Goal: Task Accomplishment & Management: Manage account settings

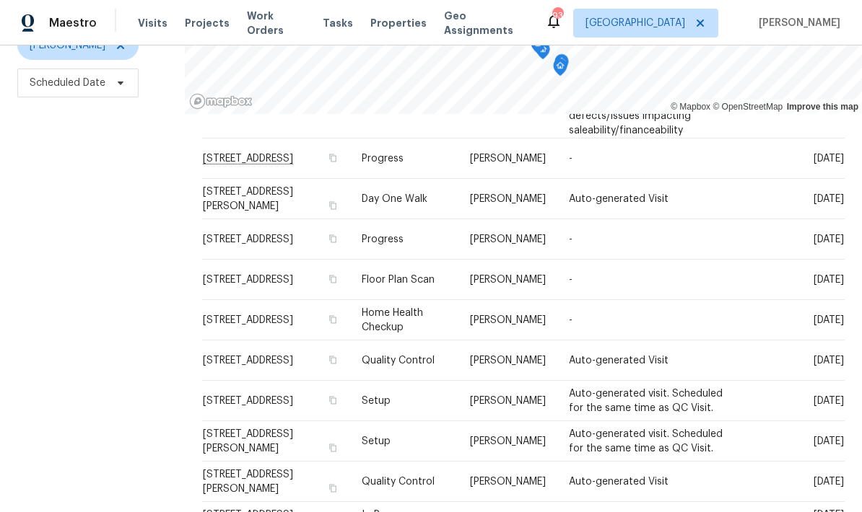
scroll to position [578, 0]
click at [0, 0] on icon at bounding box center [0, 0] width 0 height 0
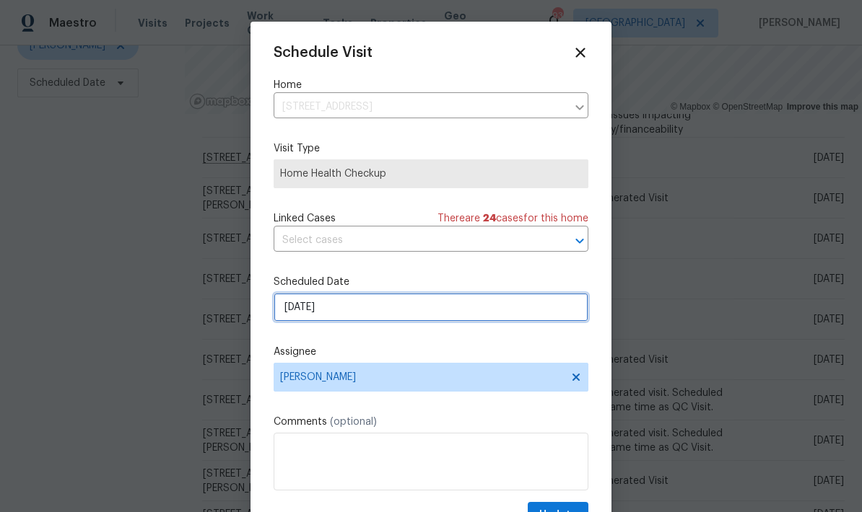
click at [461, 308] on input "[DATE]" at bounding box center [431, 307] width 315 height 29
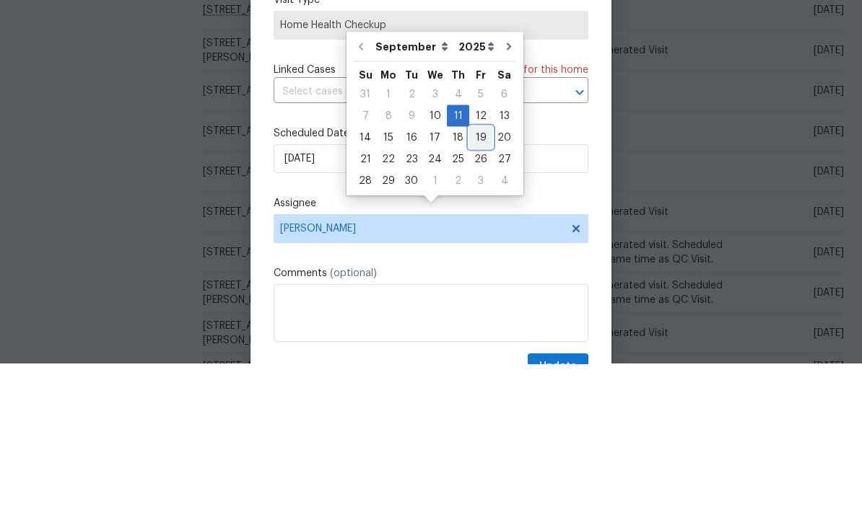
click at [481, 276] on div "19" at bounding box center [480, 286] width 23 height 20
type input "[DATE]"
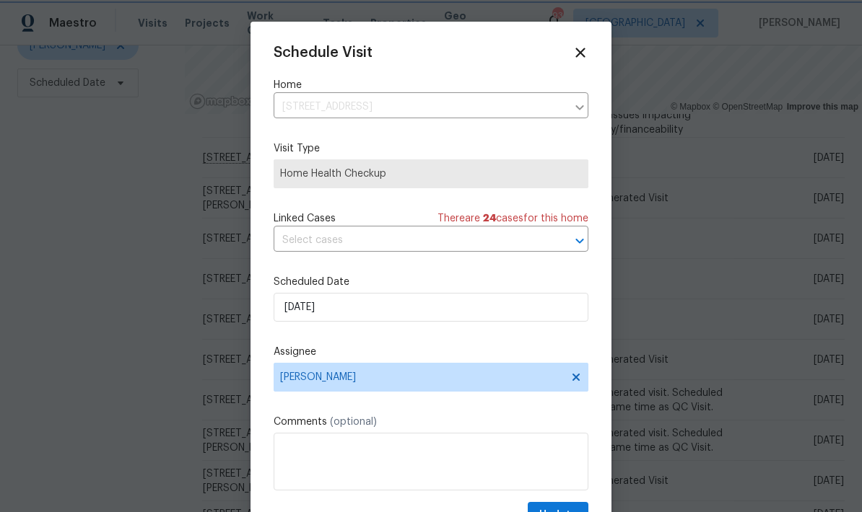
scroll to position [28, 0]
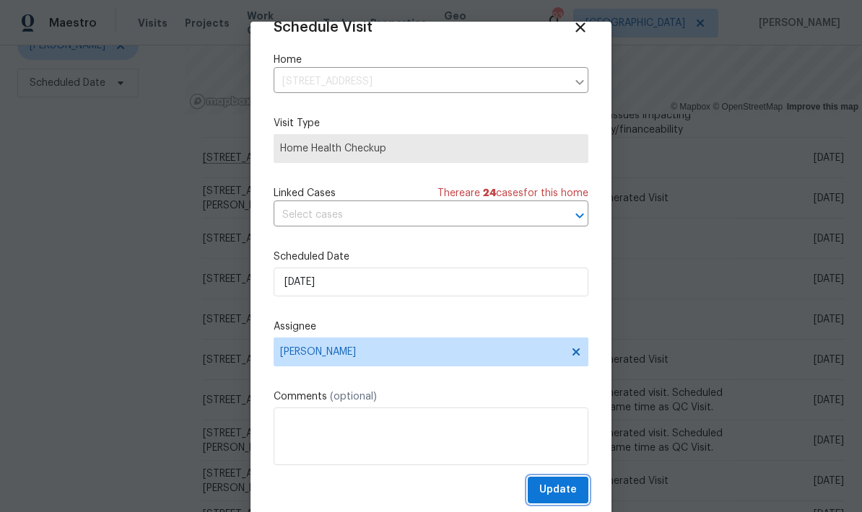
click at [574, 486] on span "Update" at bounding box center [558, 490] width 38 height 18
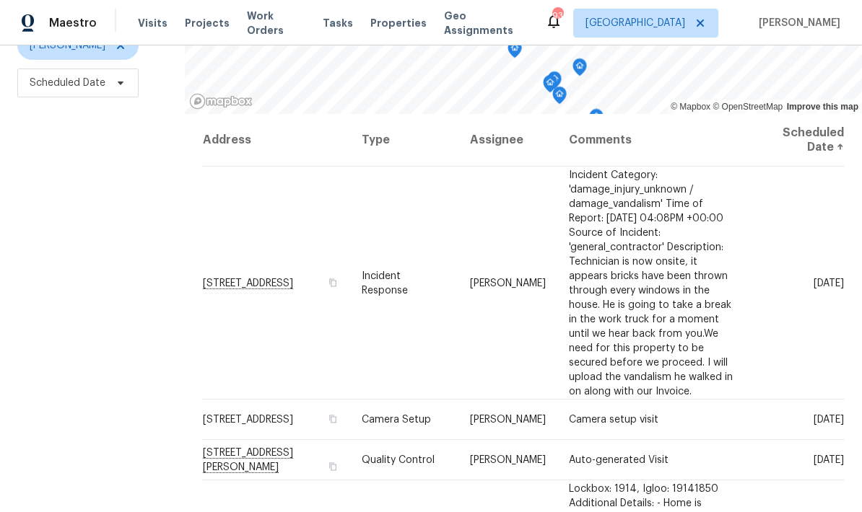
scroll to position [0, 0]
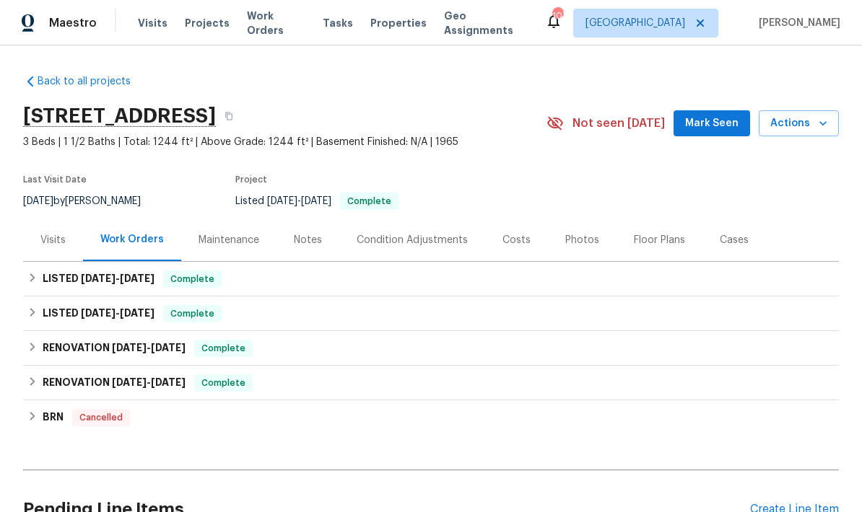
click at [58, 245] on div "Visits" at bounding box center [52, 240] width 25 height 14
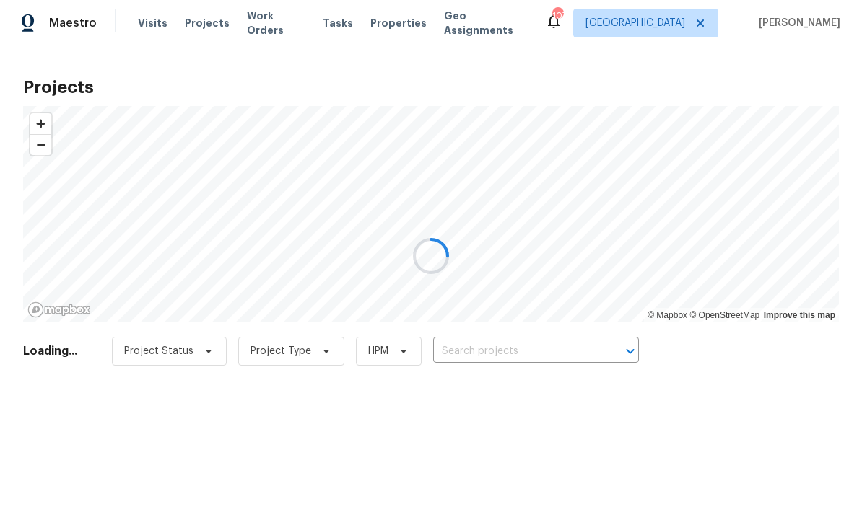
click at [498, 350] on div at bounding box center [431, 256] width 862 height 512
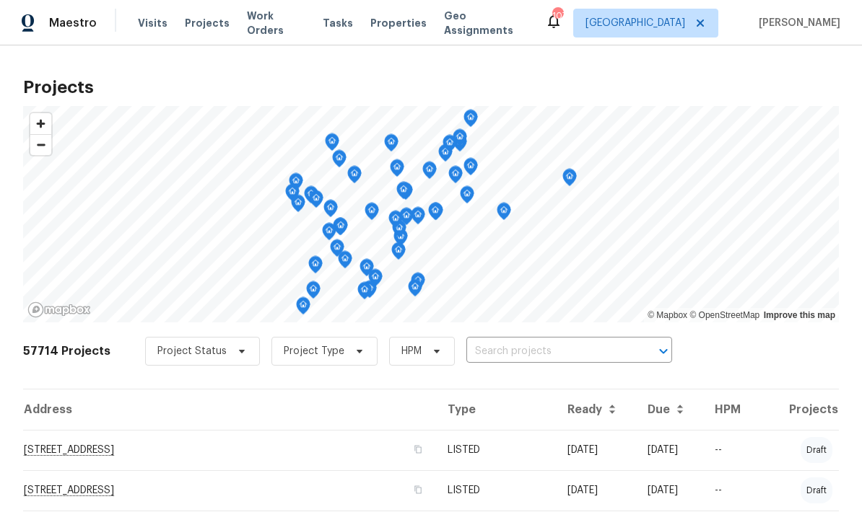
click at [500, 351] on input "text" at bounding box center [548, 352] width 165 height 22
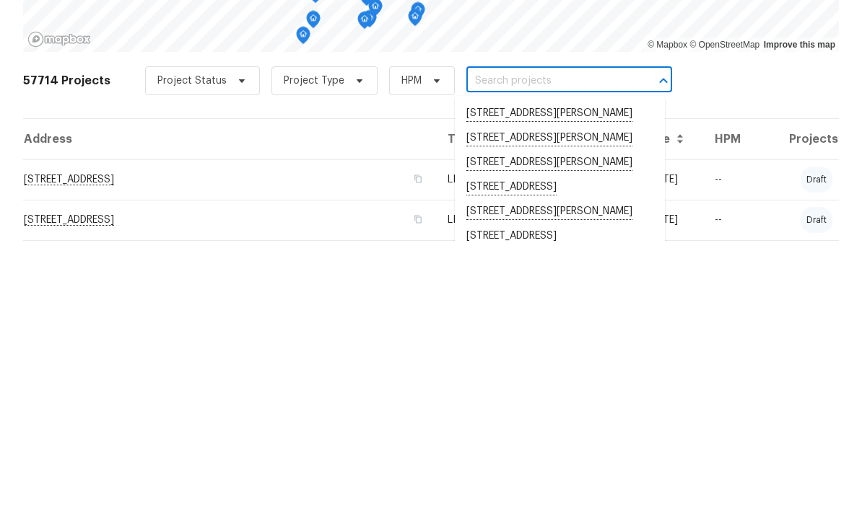
click at [509, 341] on input "text" at bounding box center [548, 352] width 165 height 22
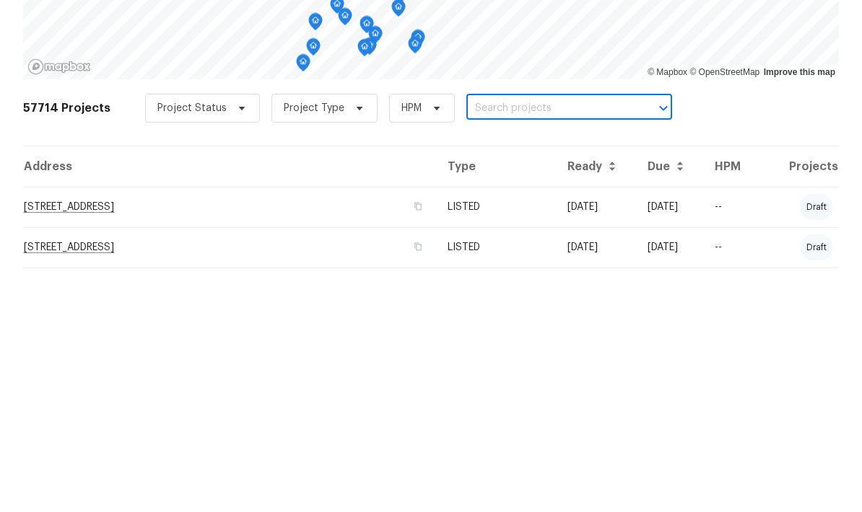
click at [494, 341] on input "text" at bounding box center [548, 352] width 165 height 22
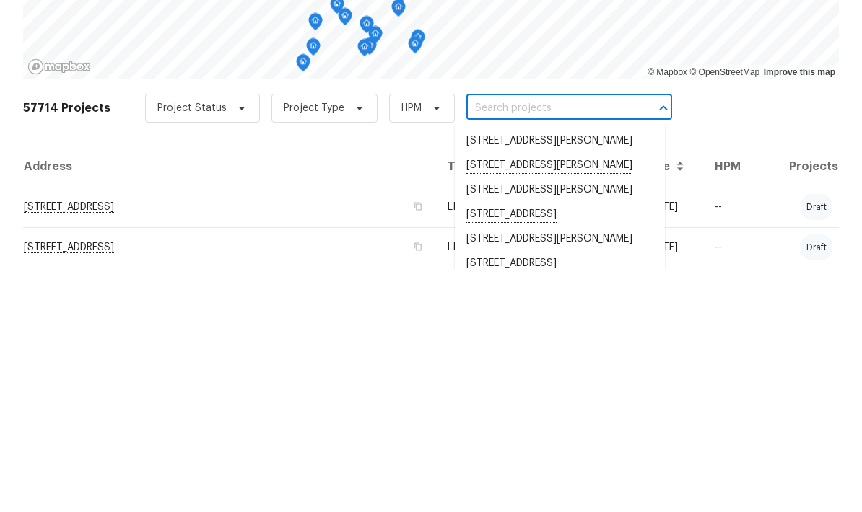
paste input "[STREET_ADDRESS]"
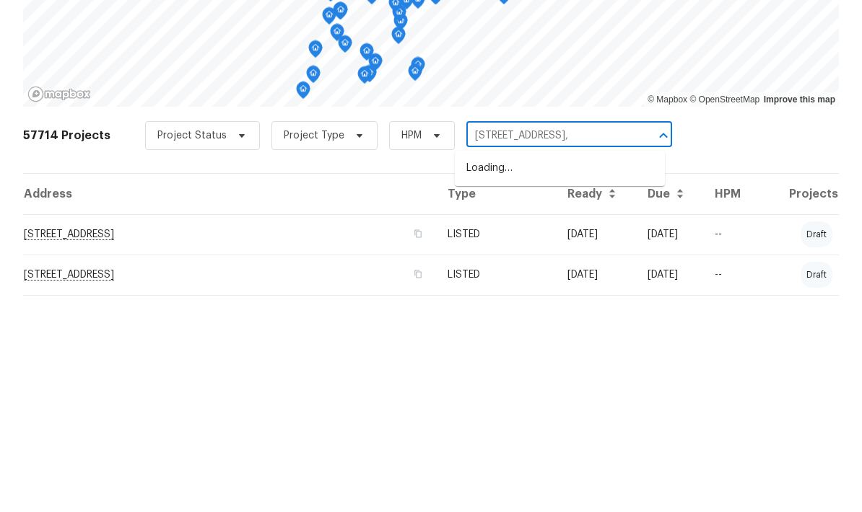
type input "[STREET_ADDRESS]"
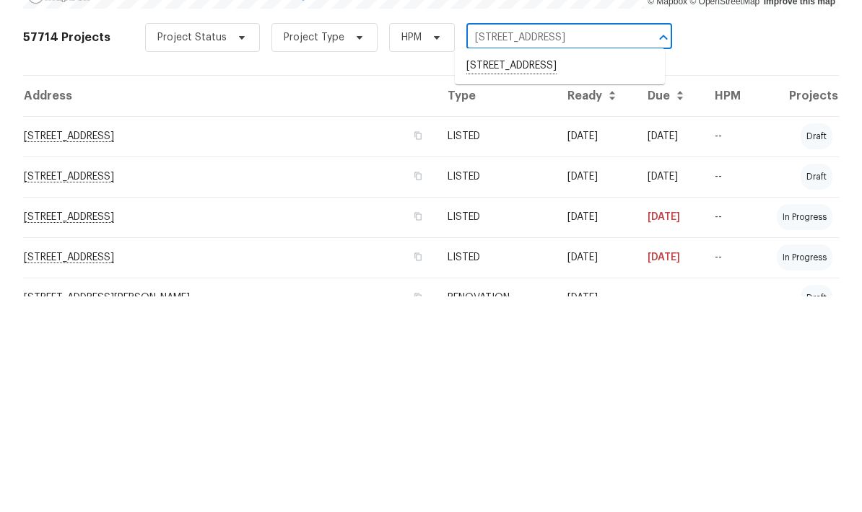
scroll to position [102, 0]
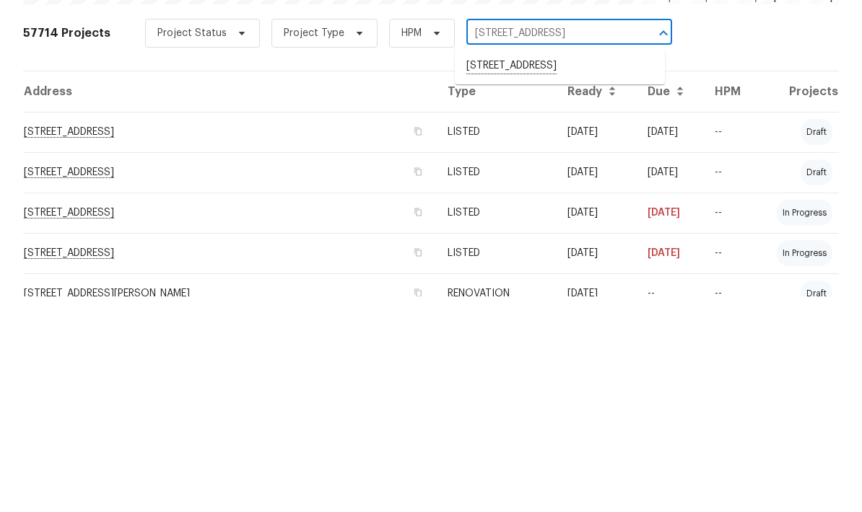
click at [569, 270] on li "[STREET_ADDRESS]" at bounding box center [560, 282] width 210 height 25
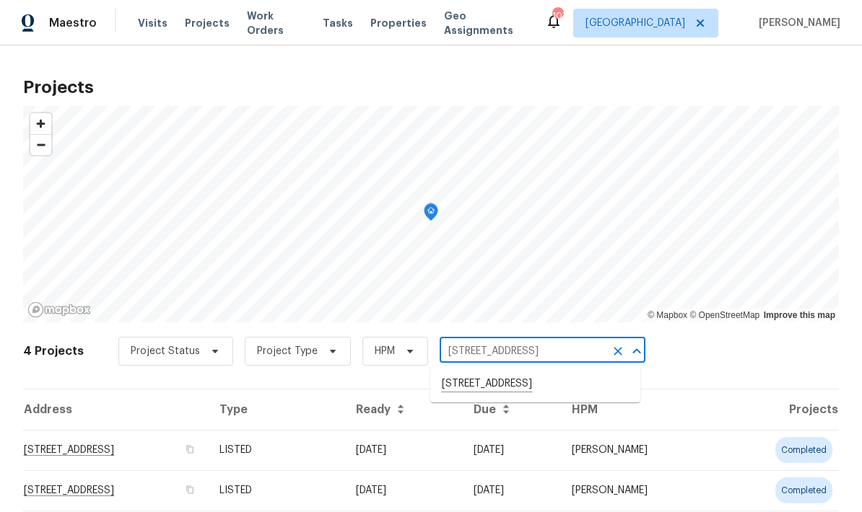
click at [159, 19] on span "Visits" at bounding box center [153, 23] width 30 height 14
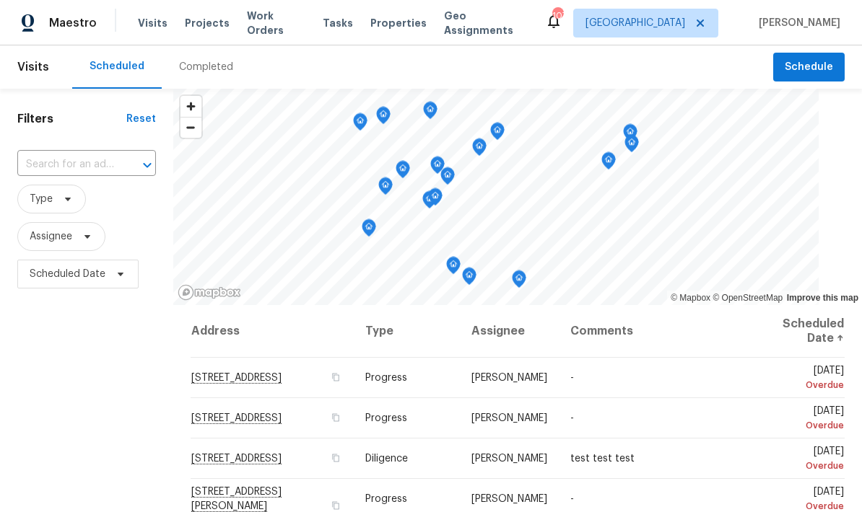
click at [97, 167] on input "text" at bounding box center [66, 165] width 98 height 22
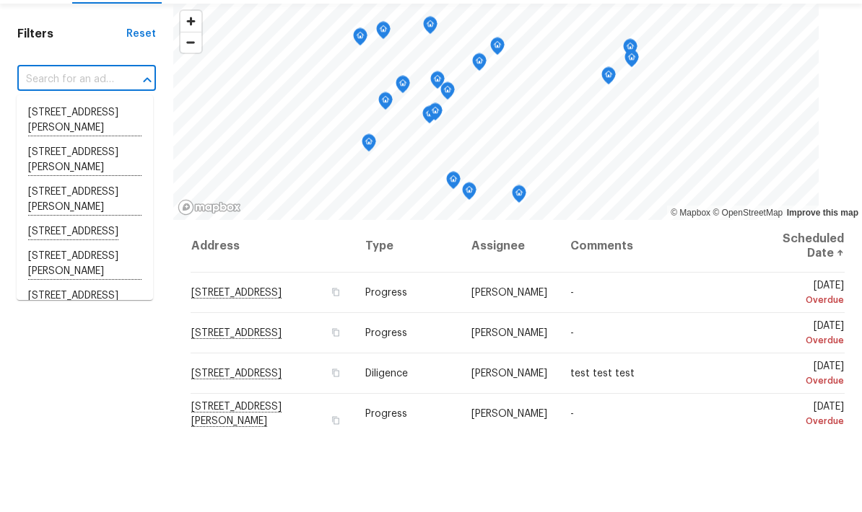
click at [103, 154] on input "text" at bounding box center [66, 165] width 98 height 22
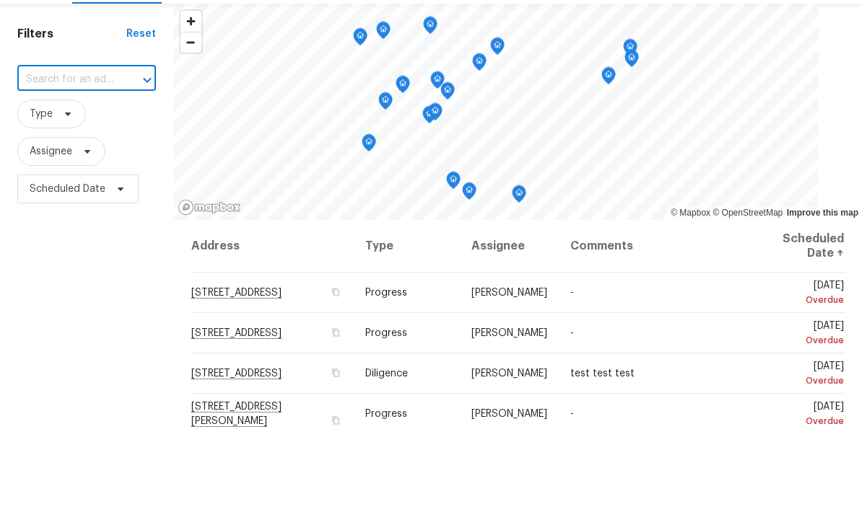
paste input "[STREET_ADDRESS]"
type input "[STREET_ADDRESS]"
click at [97, 186] on li "[STREET_ADDRESS]" at bounding box center [85, 198] width 136 height 25
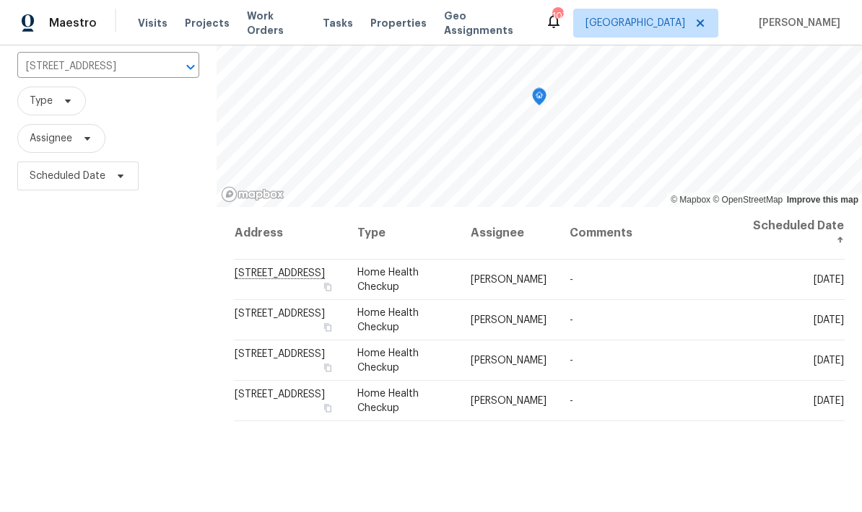
scroll to position [76, 0]
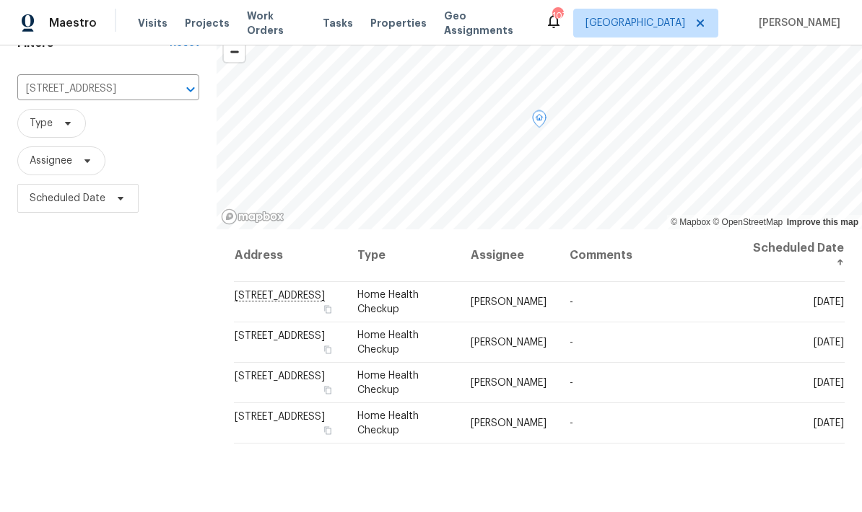
click at [0, 0] on icon at bounding box center [0, 0] width 0 height 0
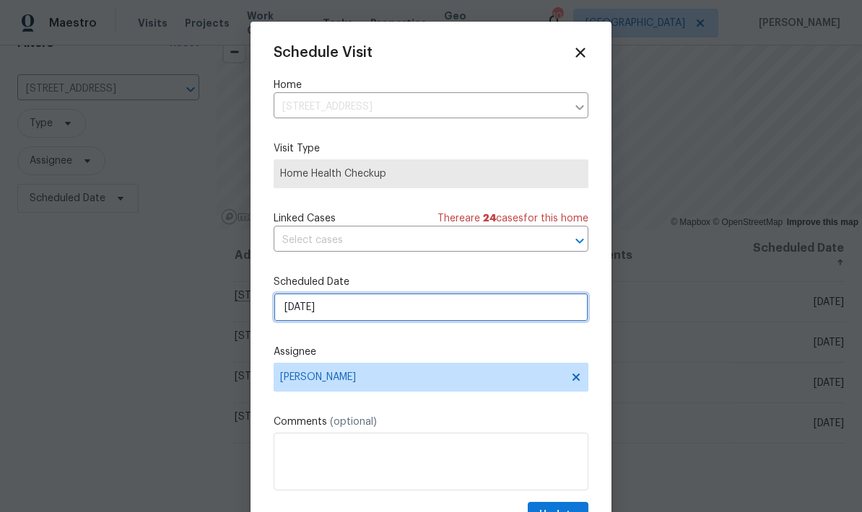
click at [453, 317] on input "10/4/2025" at bounding box center [431, 307] width 315 height 29
select select "9"
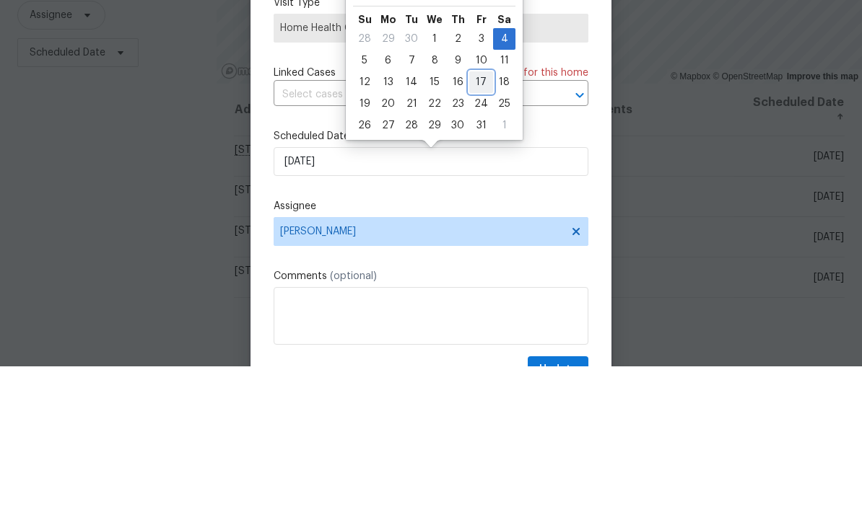
click at [477, 218] on div "17" at bounding box center [481, 228] width 24 height 20
type input "10/17/2025"
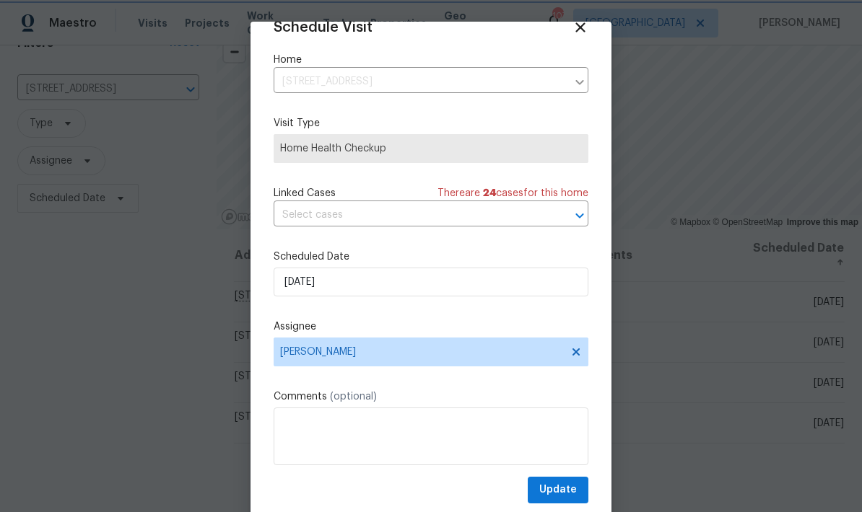
scroll to position [28, 0]
click at [571, 488] on span "Update" at bounding box center [558, 490] width 38 height 18
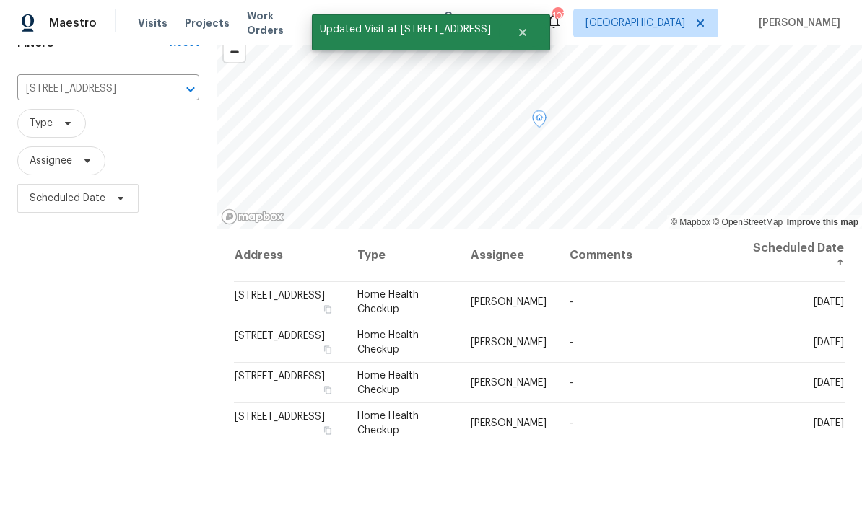
click at [0, 0] on icon at bounding box center [0, 0] width 0 height 0
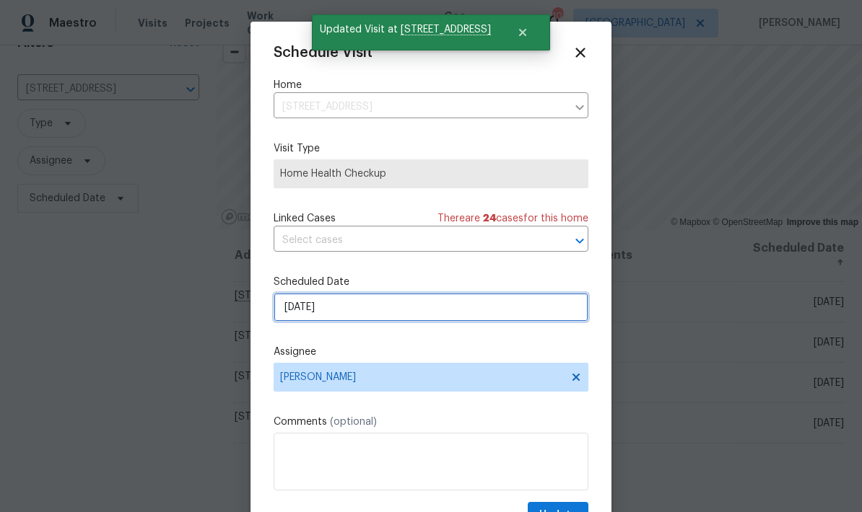
click at [470, 313] on input "[DATE]" at bounding box center [431, 307] width 315 height 29
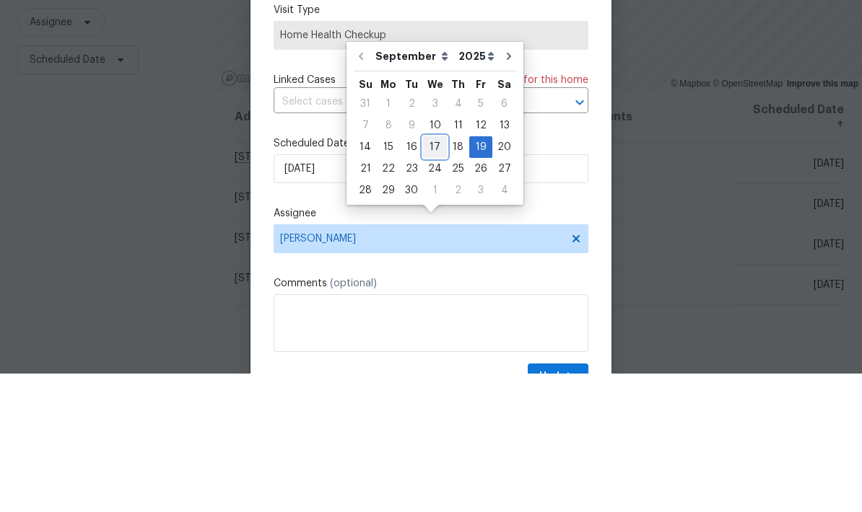
click at [436, 276] on div "17" at bounding box center [435, 286] width 24 height 20
type input "9/17/2025"
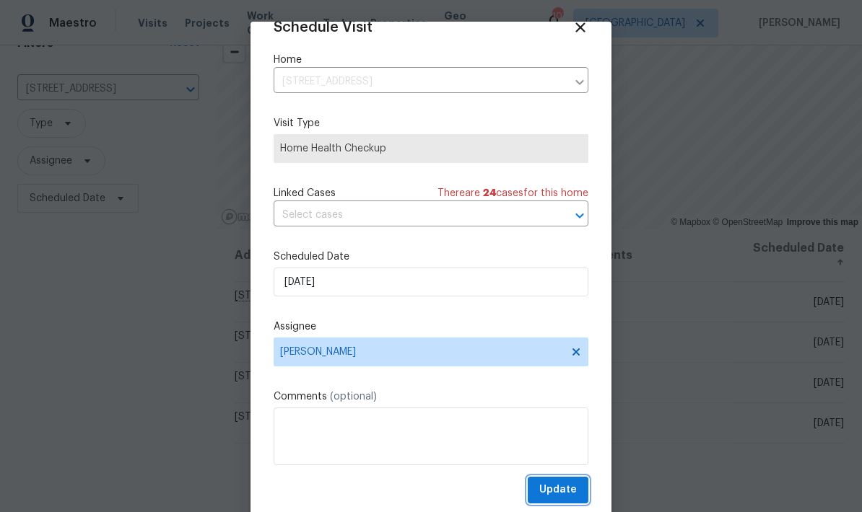
click at [574, 486] on span "Update" at bounding box center [558, 490] width 38 height 18
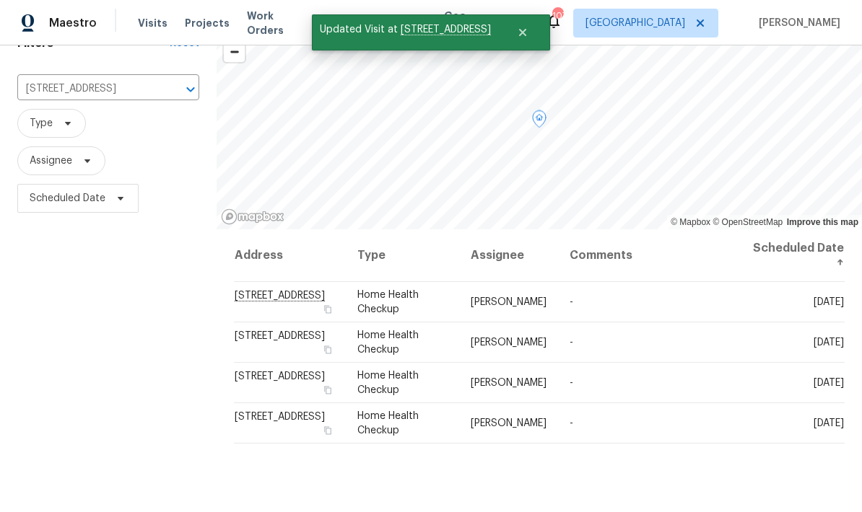
click at [0, 0] on icon at bounding box center [0, 0] width 0 height 0
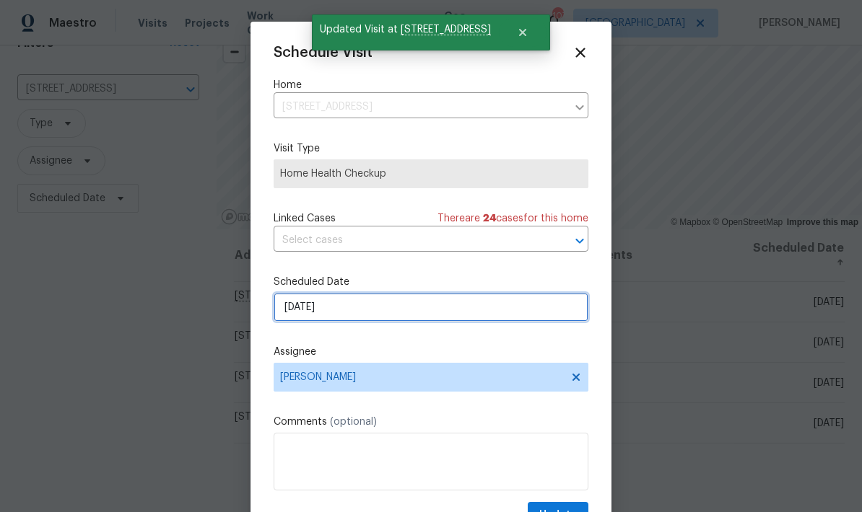
click at [452, 318] on input "11/4/2025" at bounding box center [431, 307] width 315 height 29
select select "10"
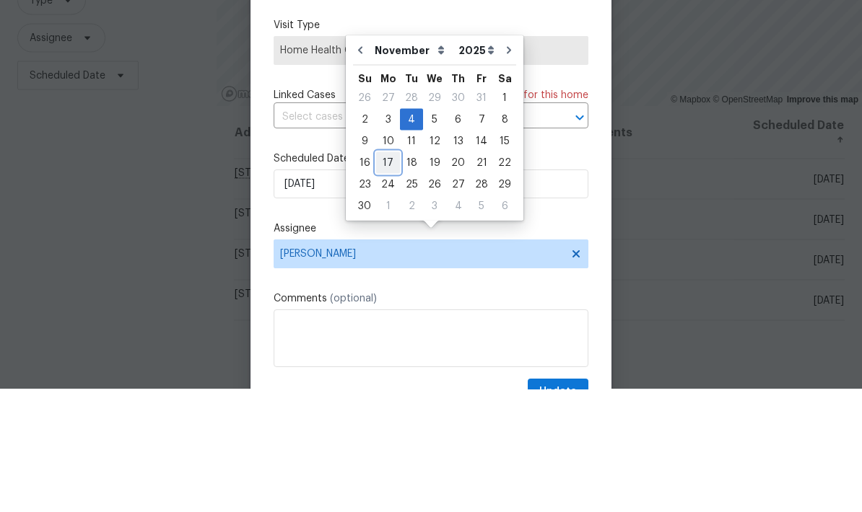
click at [390, 276] on div "17" at bounding box center [388, 286] width 24 height 20
type input "11/17/2025"
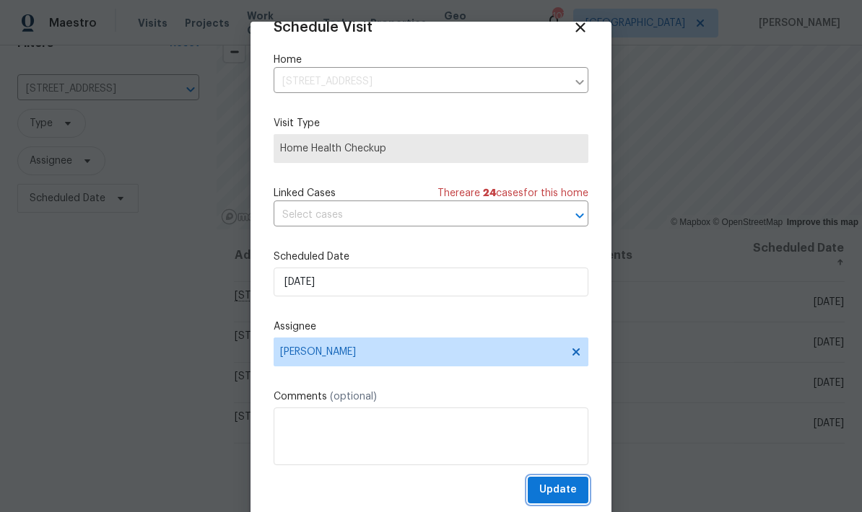
click at [573, 485] on span "Update" at bounding box center [558, 490] width 38 height 18
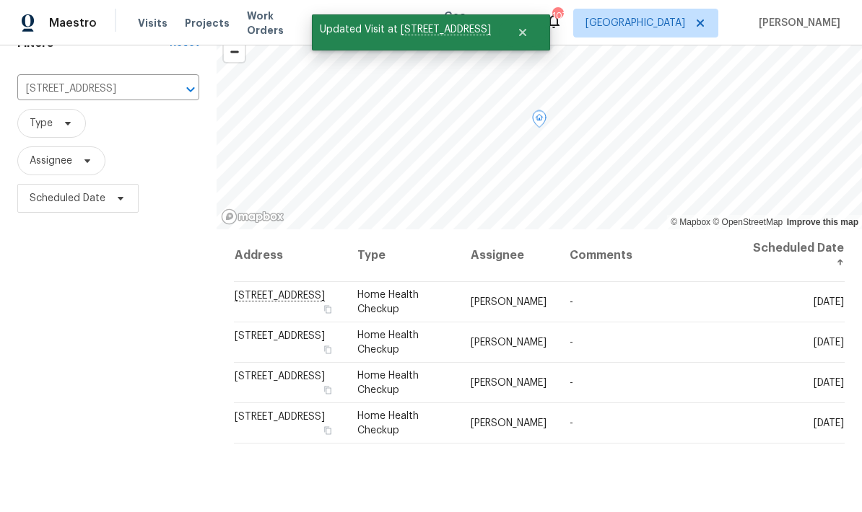
click at [0, 0] on icon at bounding box center [0, 0] width 0 height 0
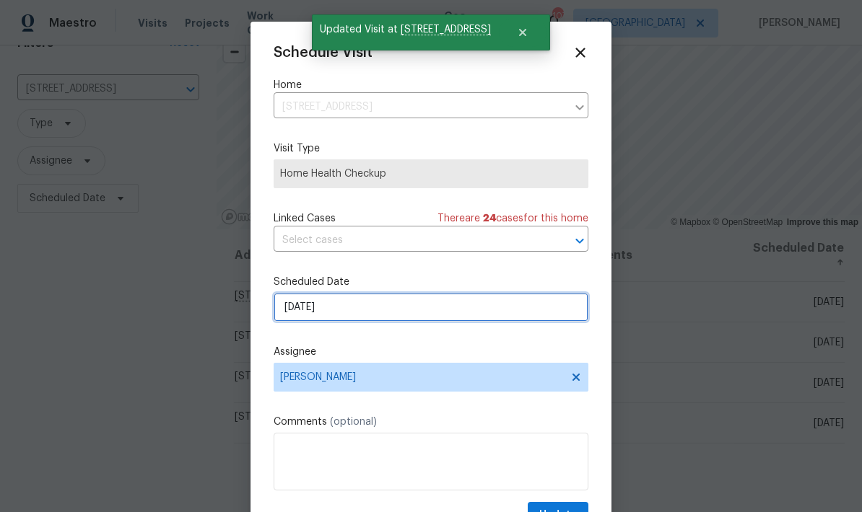
click at [458, 313] on input "12/4/2025" at bounding box center [431, 307] width 315 height 29
select select "11"
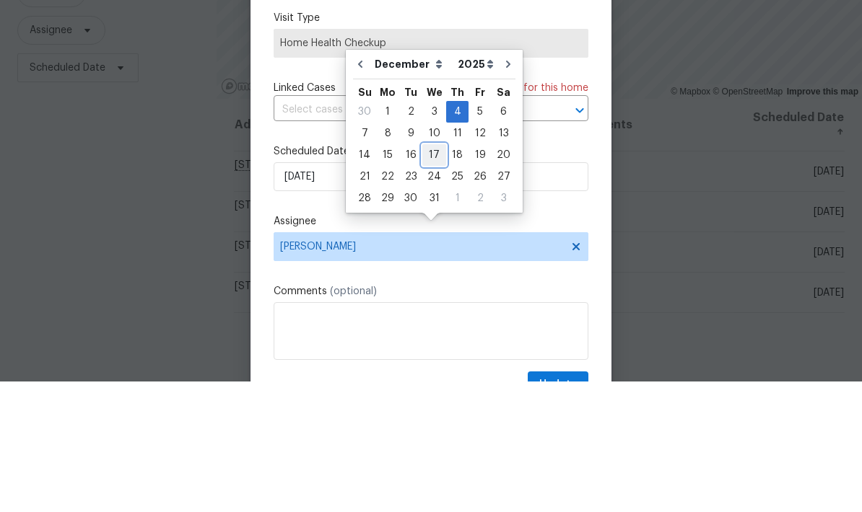
click at [434, 276] on div "17" at bounding box center [434, 286] width 24 height 20
type input "12/17/2025"
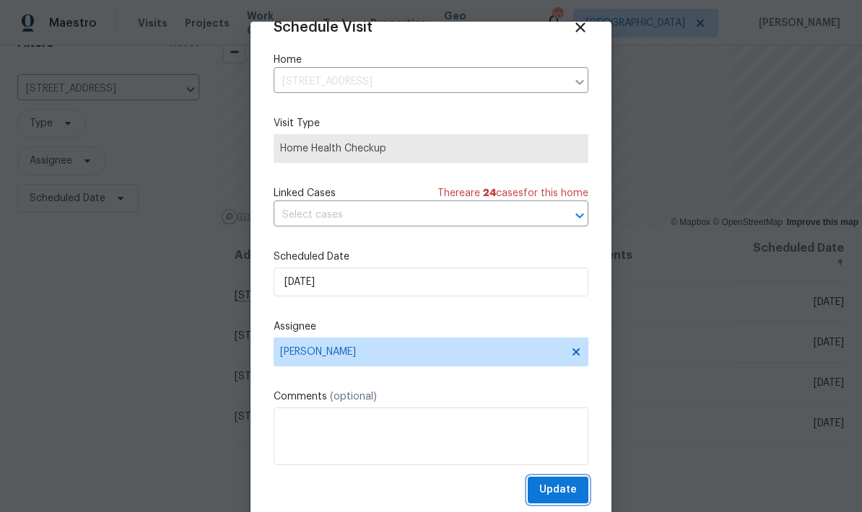
click at [571, 489] on span "Update" at bounding box center [558, 490] width 38 height 18
